Goal: Task Accomplishment & Management: Use online tool/utility

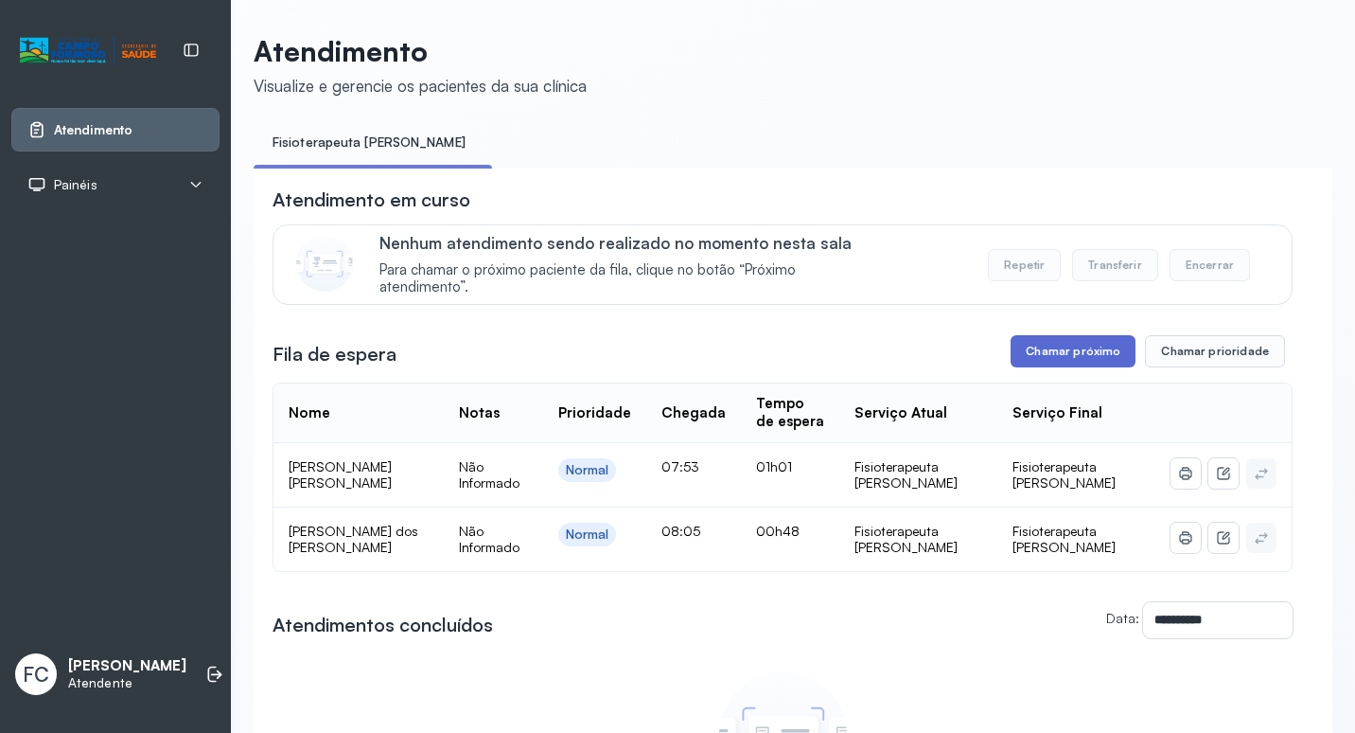
click at [1098, 351] on button "Chamar próximo" at bounding box center [1073, 351] width 125 height 32
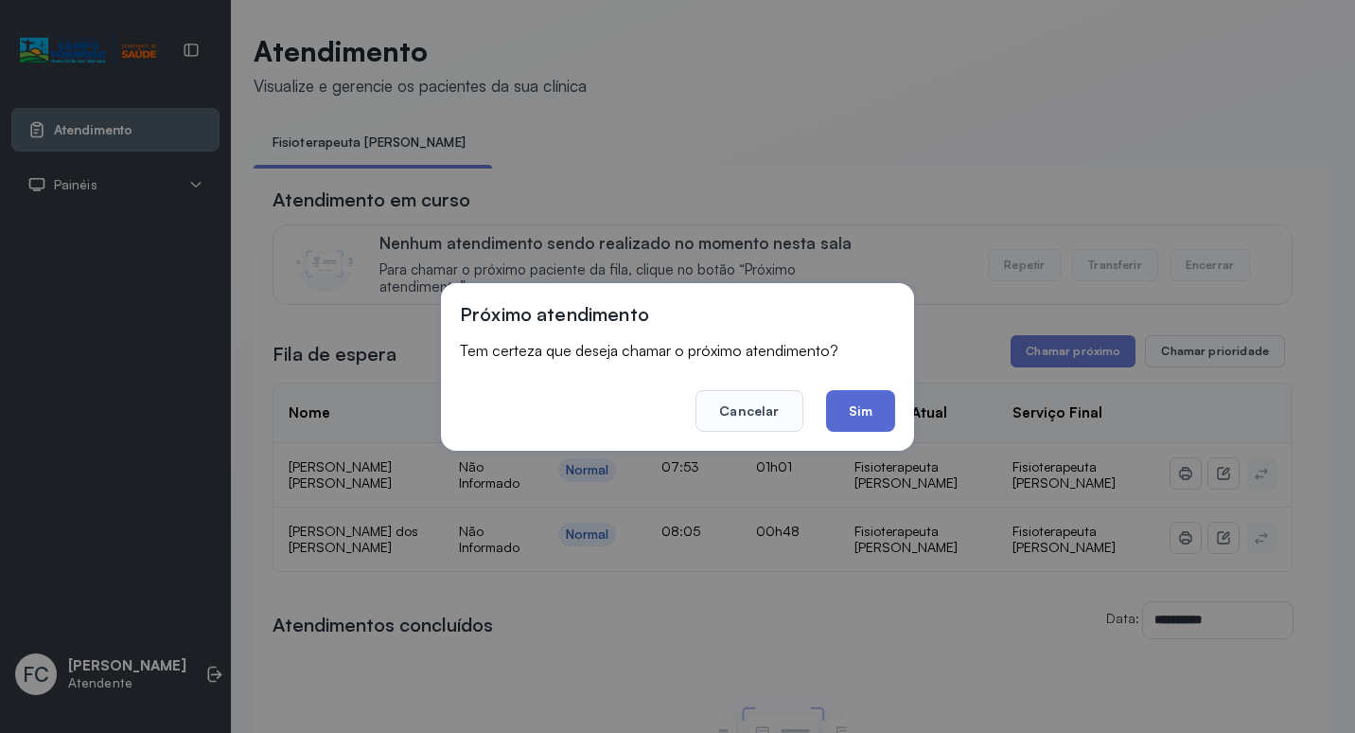
click at [860, 419] on button "Sim" at bounding box center [860, 411] width 69 height 42
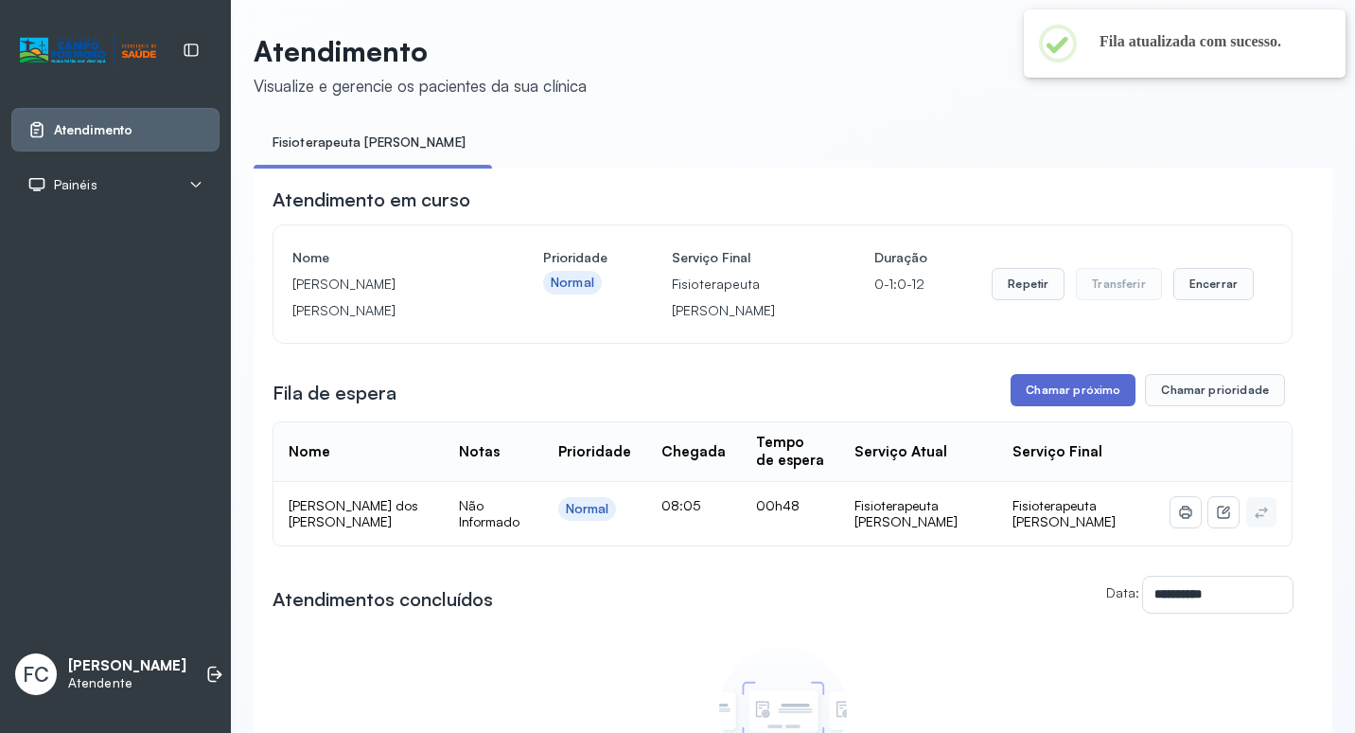
click at [1068, 388] on button "Chamar próximo" at bounding box center [1073, 390] width 125 height 32
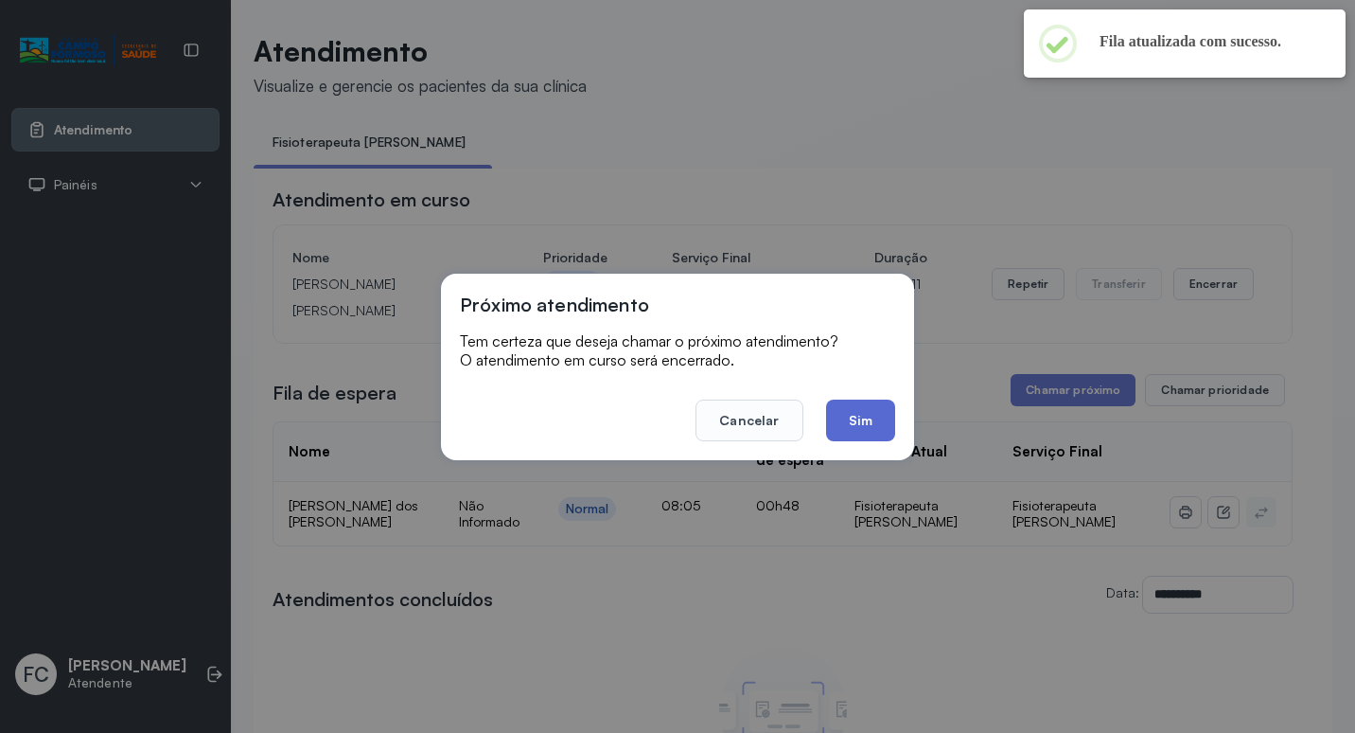
click at [857, 428] on button "Sim" at bounding box center [860, 420] width 69 height 42
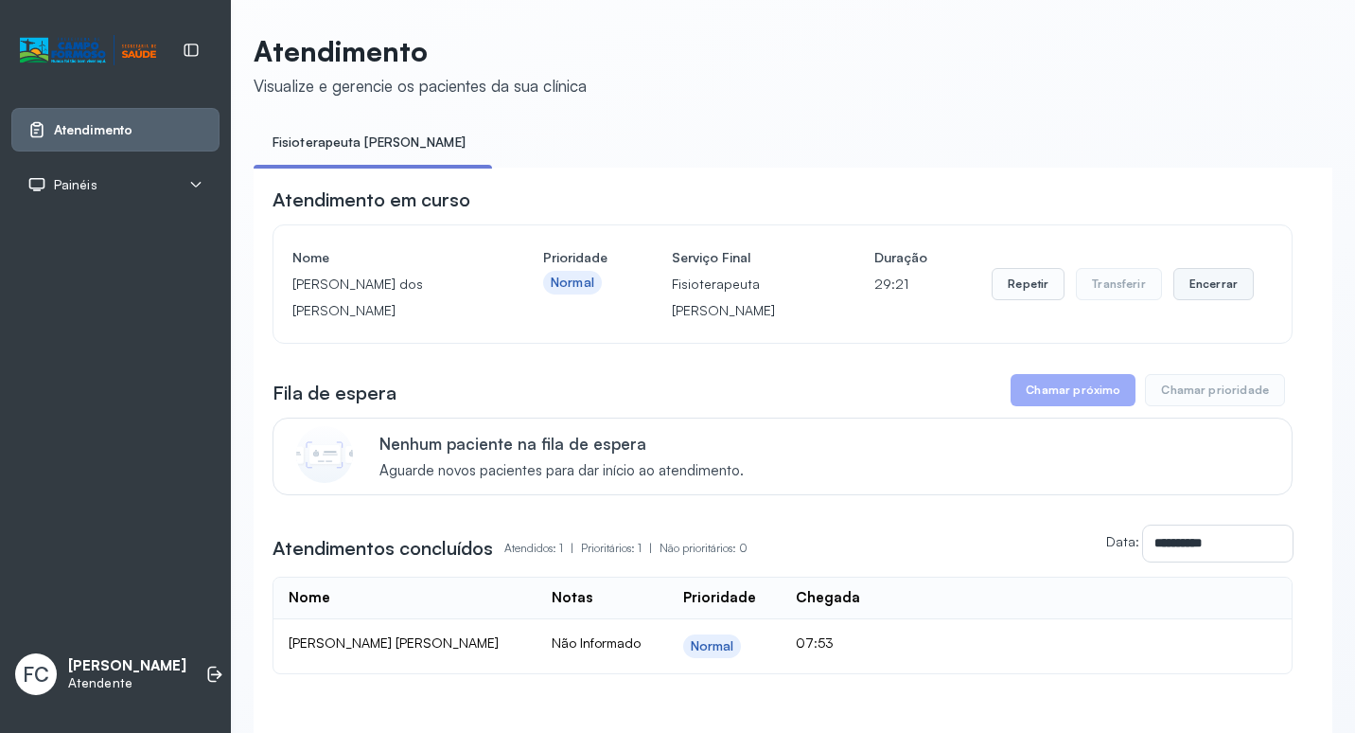
click at [1210, 281] on button "Encerrar" at bounding box center [1214, 284] width 80 height 32
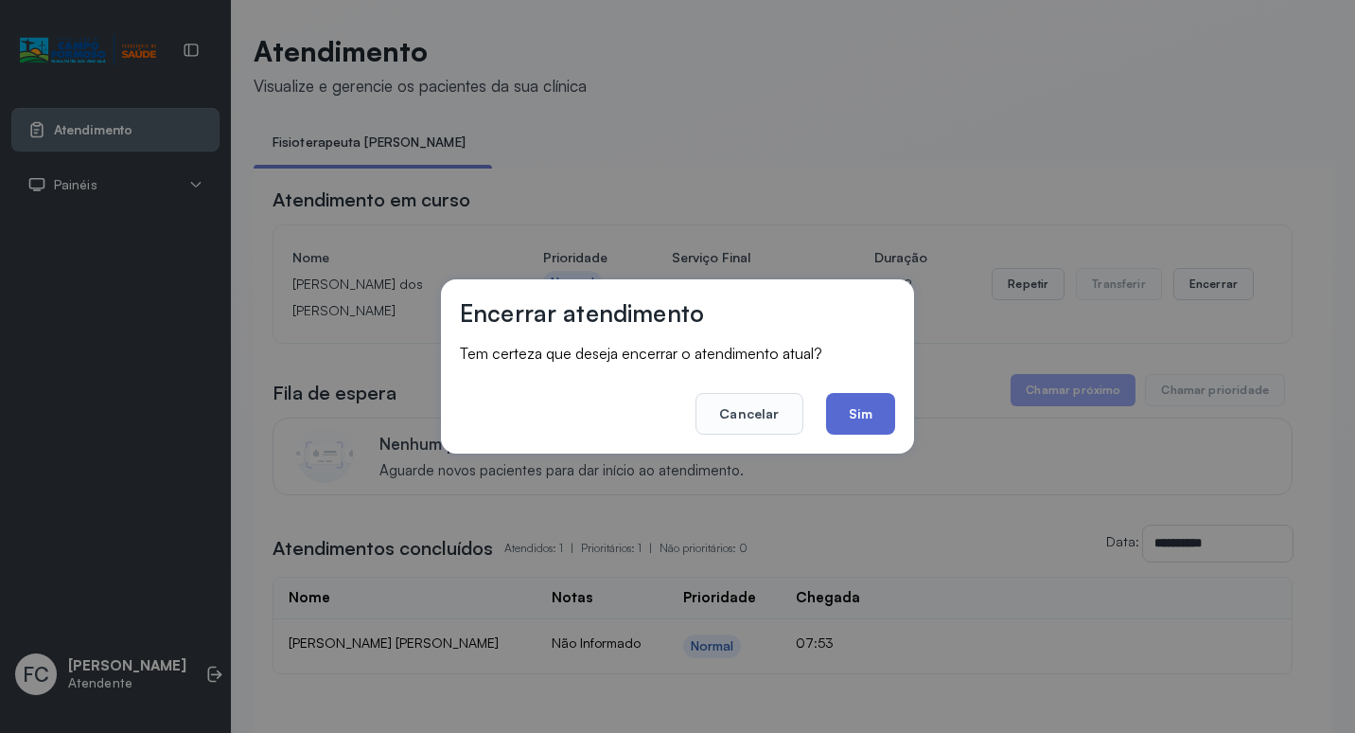
click at [878, 425] on button "Sim" at bounding box center [860, 414] width 69 height 42
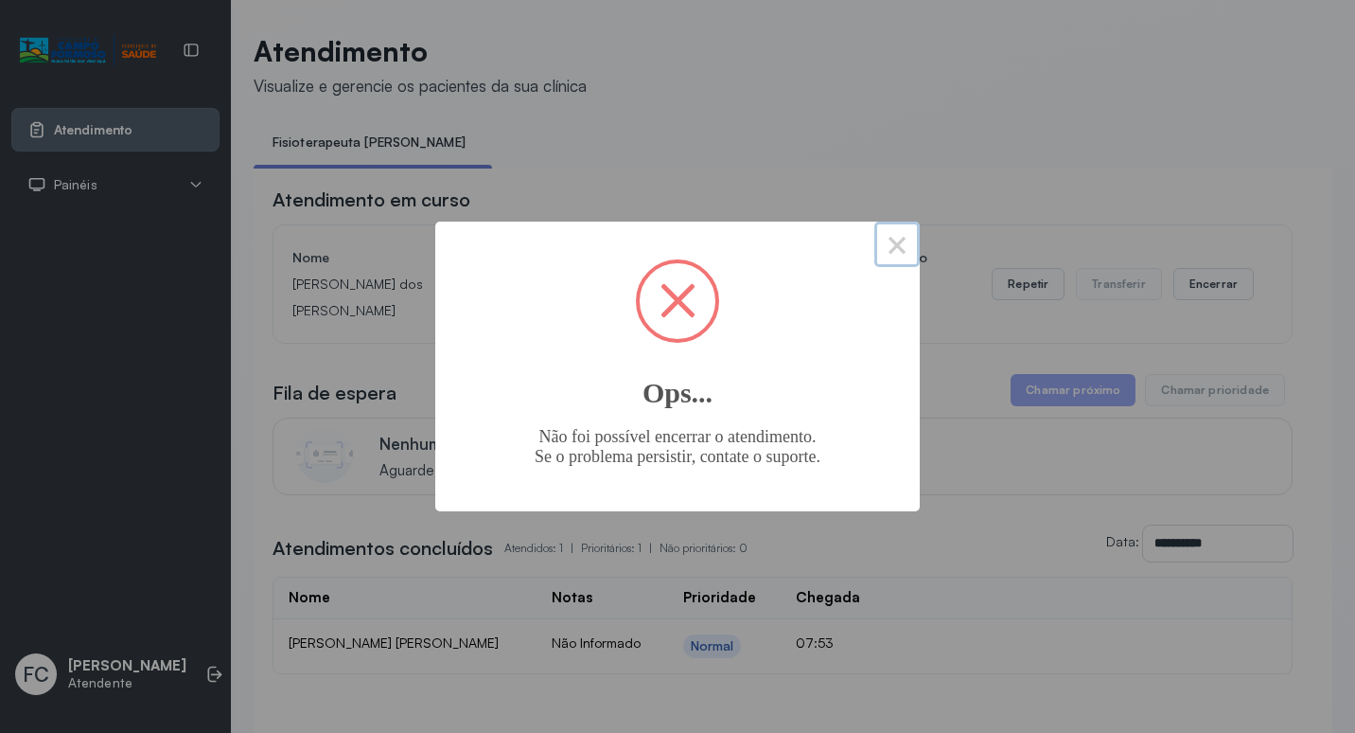
click at [889, 245] on button "×" at bounding box center [896, 243] width 45 height 45
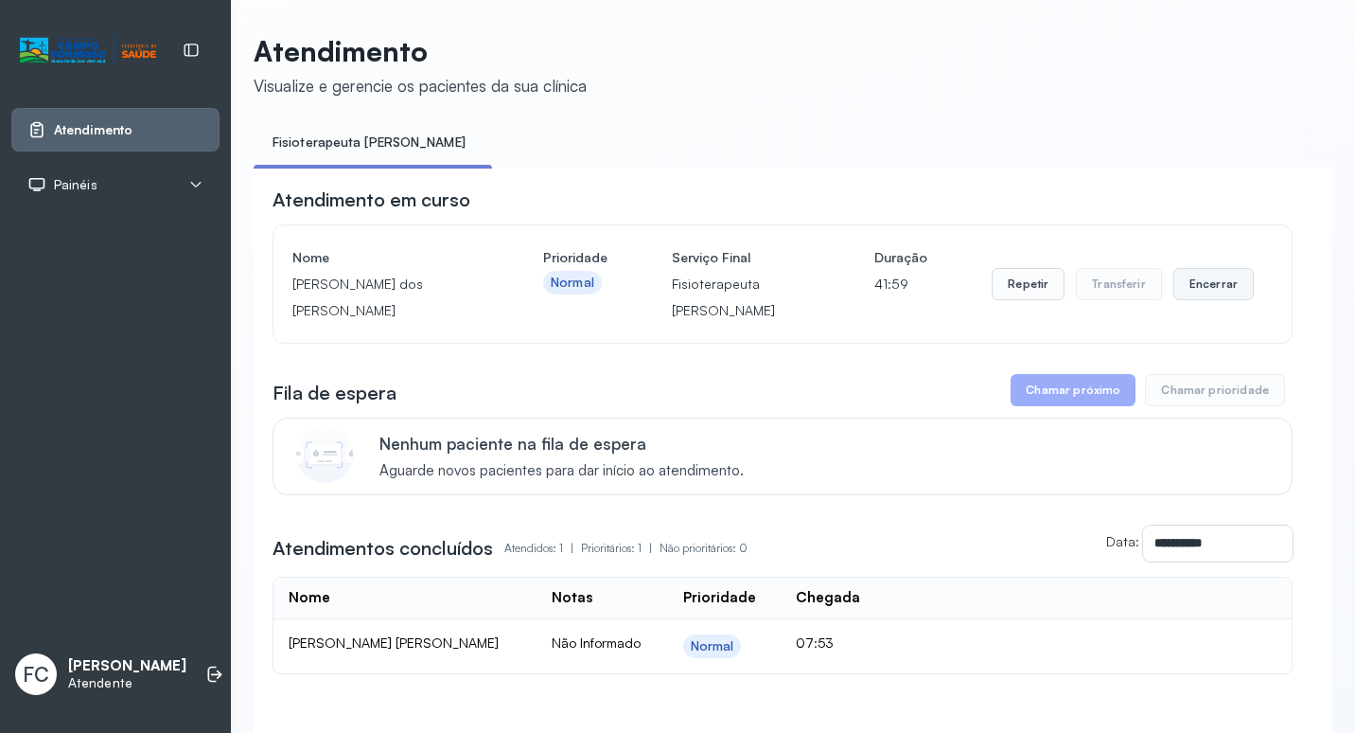
click at [1213, 284] on button "Encerrar" at bounding box center [1214, 284] width 80 height 32
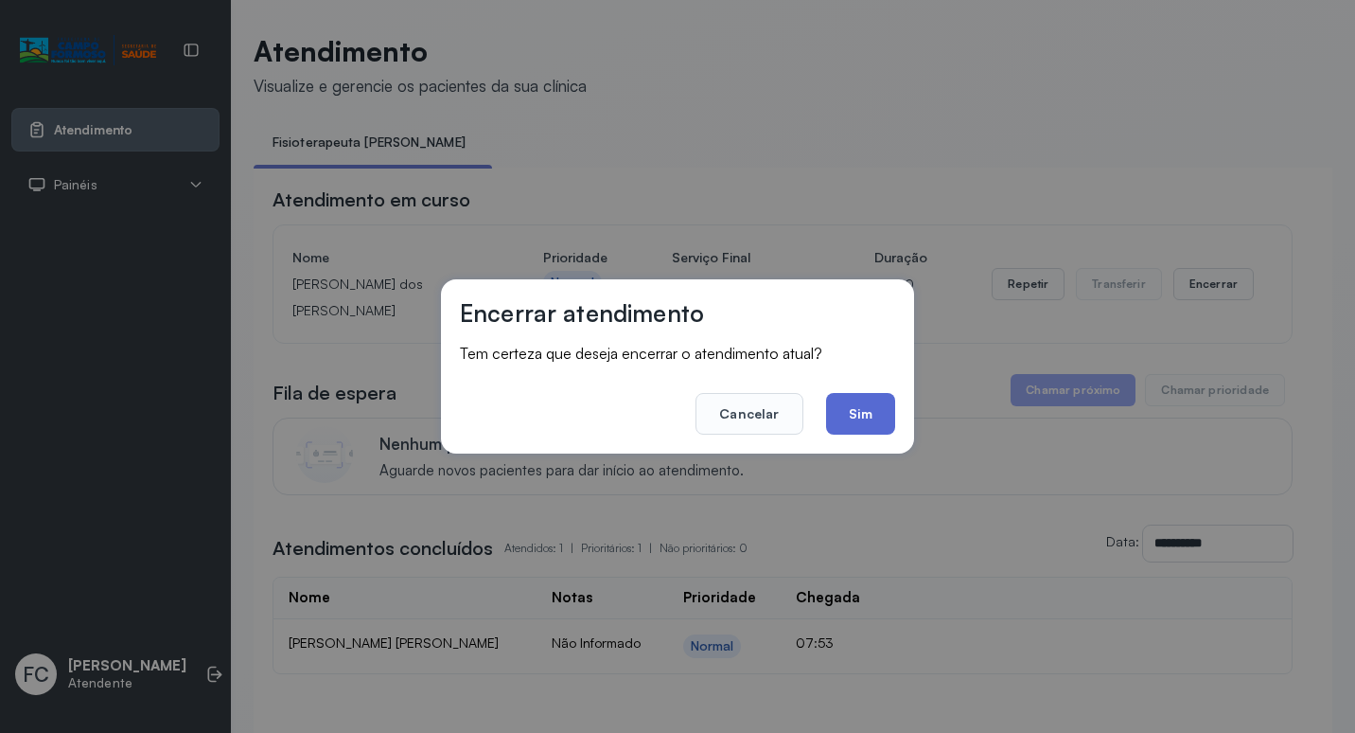
click at [841, 418] on button "Sim" at bounding box center [860, 414] width 69 height 42
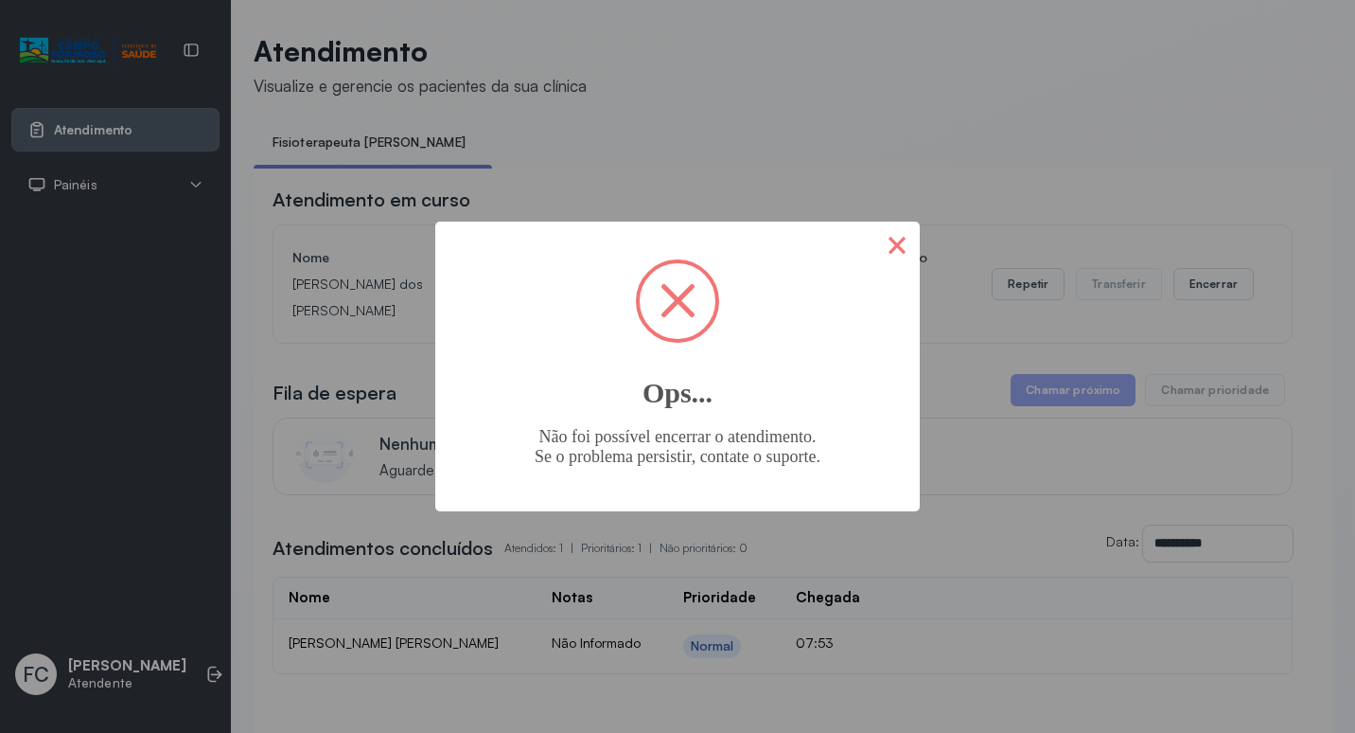
click at [890, 244] on button "×" at bounding box center [896, 243] width 45 height 45
